Goal: Transaction & Acquisition: Purchase product/service

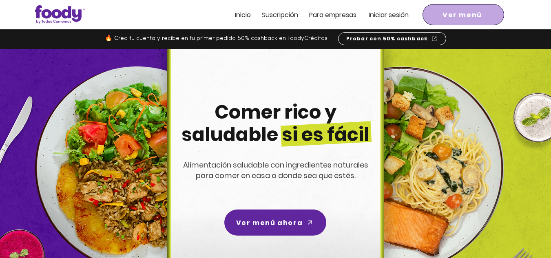
click at [436, 11] on span "Ver menú" at bounding box center [463, 15] width 78 height 18
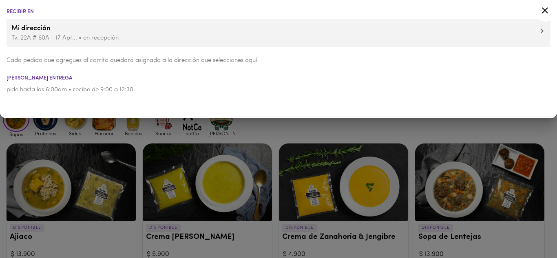
click at [546, 14] on icon at bounding box center [545, 10] width 10 height 10
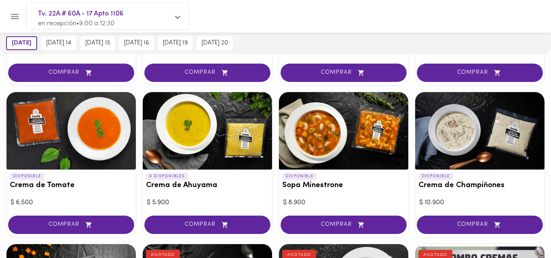
scroll to position [41, 0]
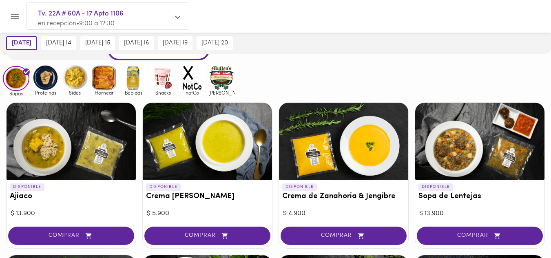
click at [51, 78] on img at bounding box center [45, 77] width 26 height 26
